Goal: Navigation & Orientation: Find specific page/section

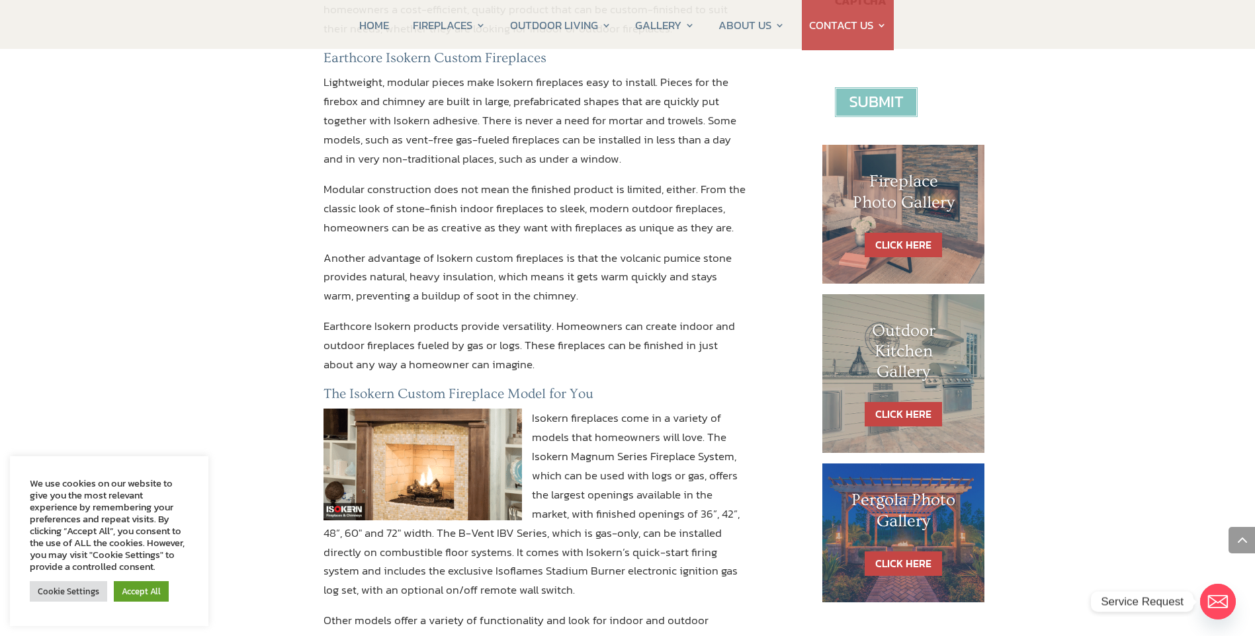
scroll to position [517, 0]
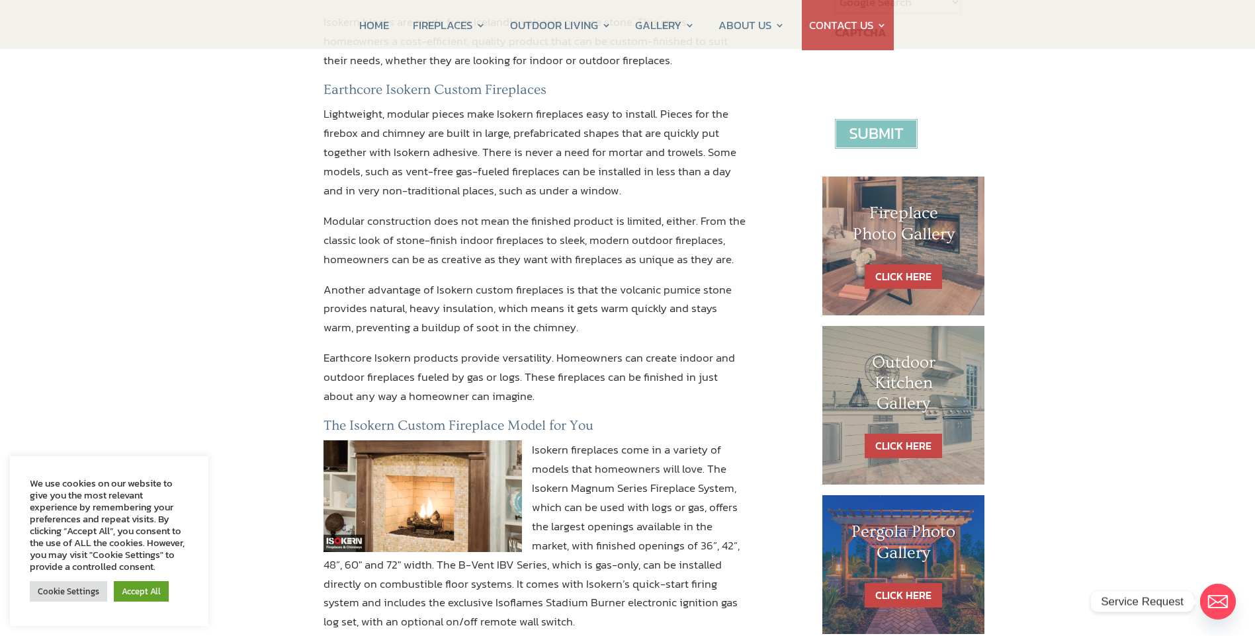
click at [921, 246] on h1 "Fireplace Photo Gallery" at bounding box center [904, 227] width 110 height 48
click at [905, 271] on link "CLICK HERE" at bounding box center [903, 277] width 77 height 24
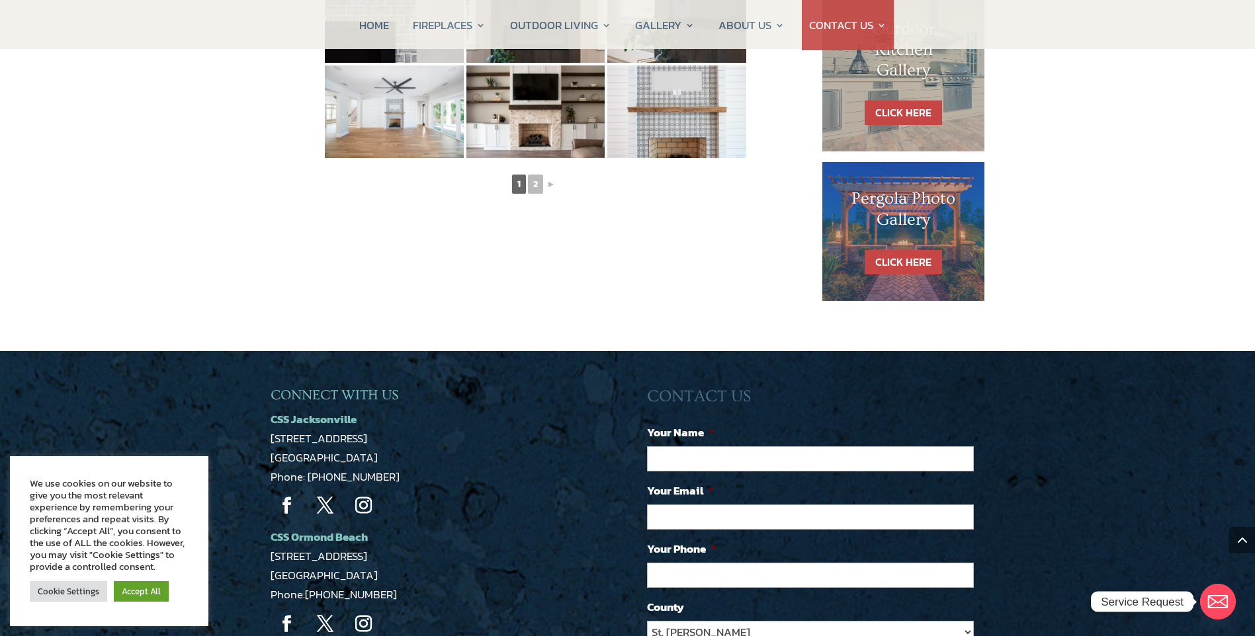
scroll to position [860, 0]
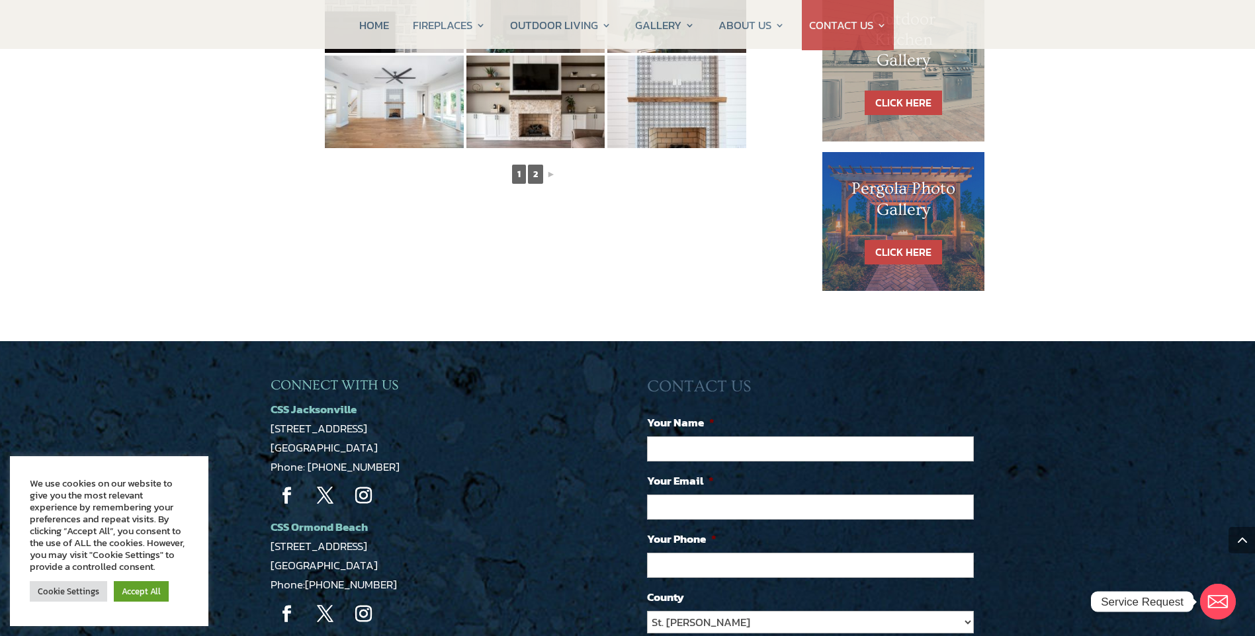
click at [541, 175] on link "2" at bounding box center [535, 174] width 15 height 19
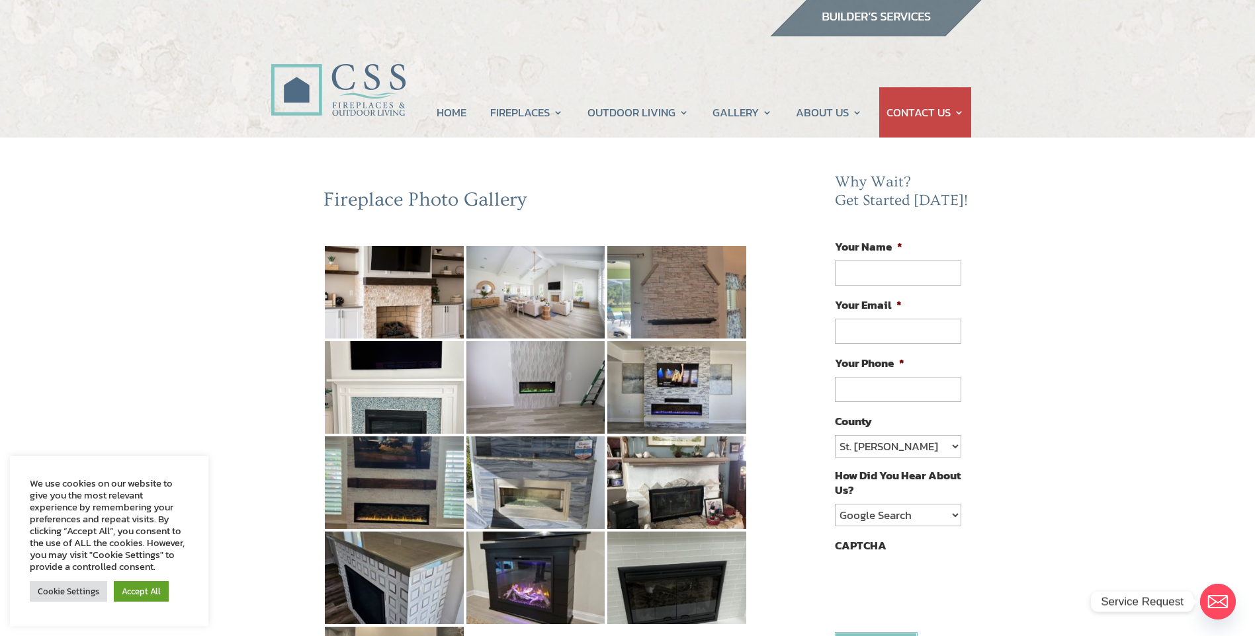
scroll to position [0, 0]
